Goal: Information Seeking & Learning: Find specific page/section

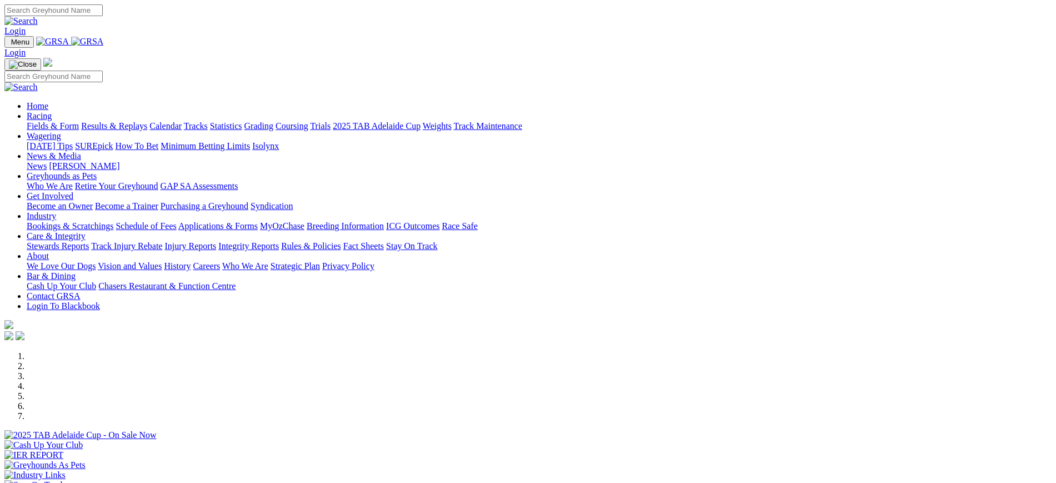
click at [89, 241] on link "Stewards Reports" at bounding box center [58, 245] width 62 height 9
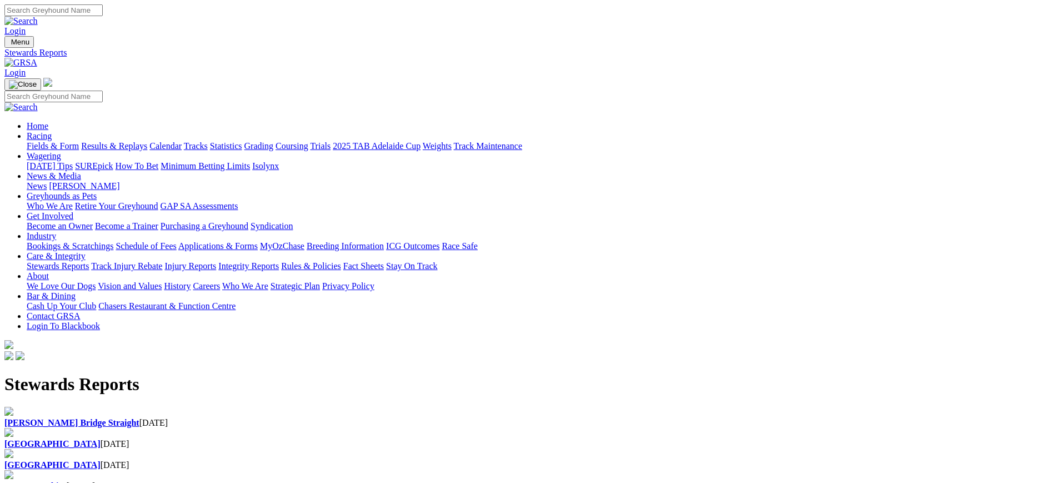
click at [279, 261] on link "Integrity Reports" at bounding box center [248, 265] width 61 height 9
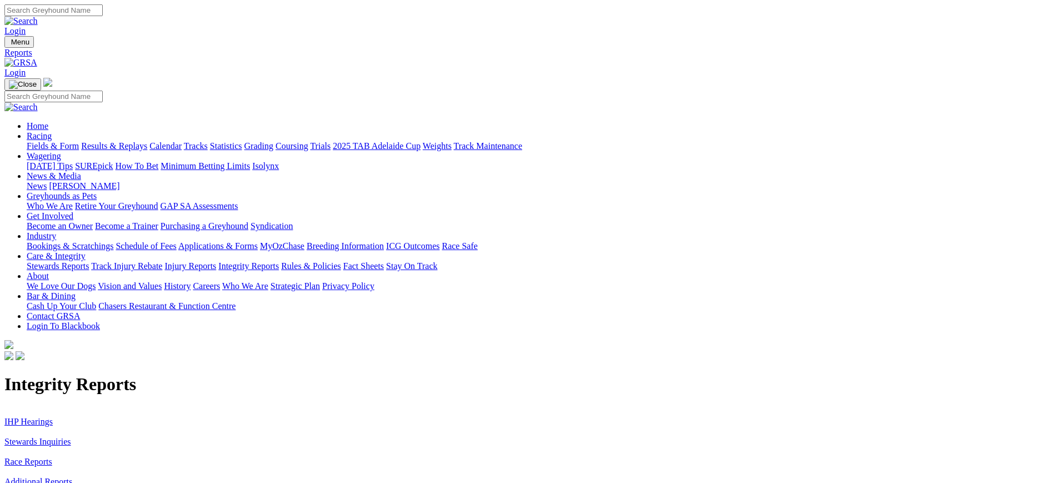
click at [71, 437] on link "Stewards Inquiries" at bounding box center [37, 441] width 67 height 9
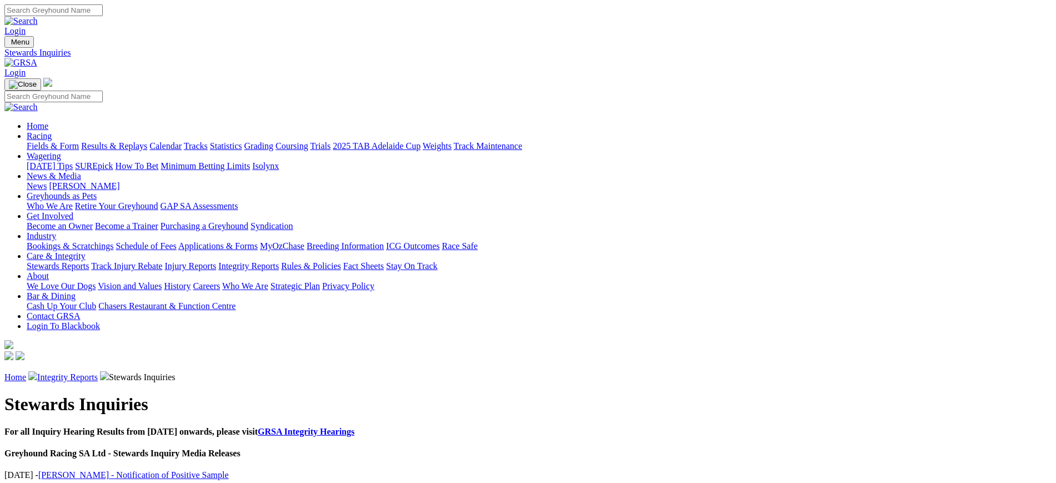
click at [37, 58] on img at bounding box center [20, 63] width 33 height 10
